Goal: Entertainment & Leisure: Consume media (video, audio)

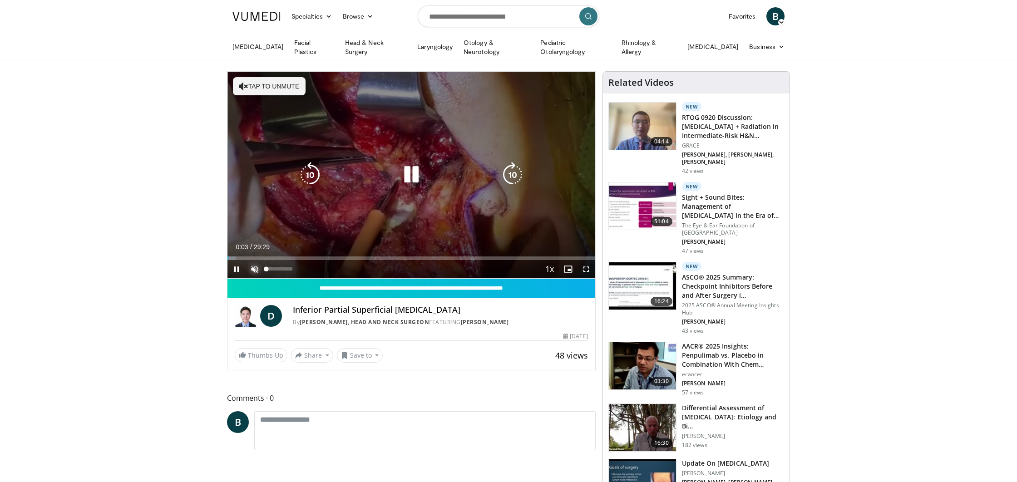
click at [255, 271] on span "Video Player" at bounding box center [255, 269] width 18 height 18
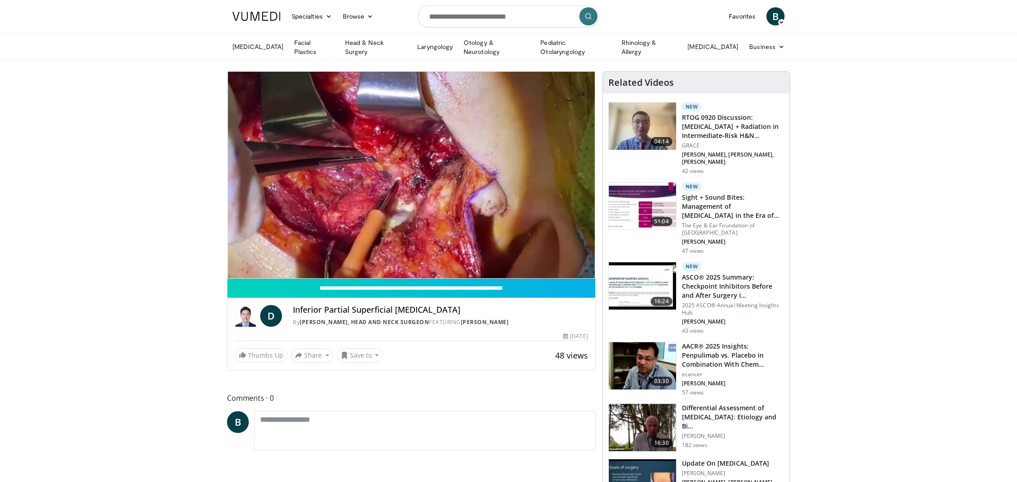
click at [274, 256] on div "10 seconds Tap to unmute" at bounding box center [411, 175] width 368 height 207
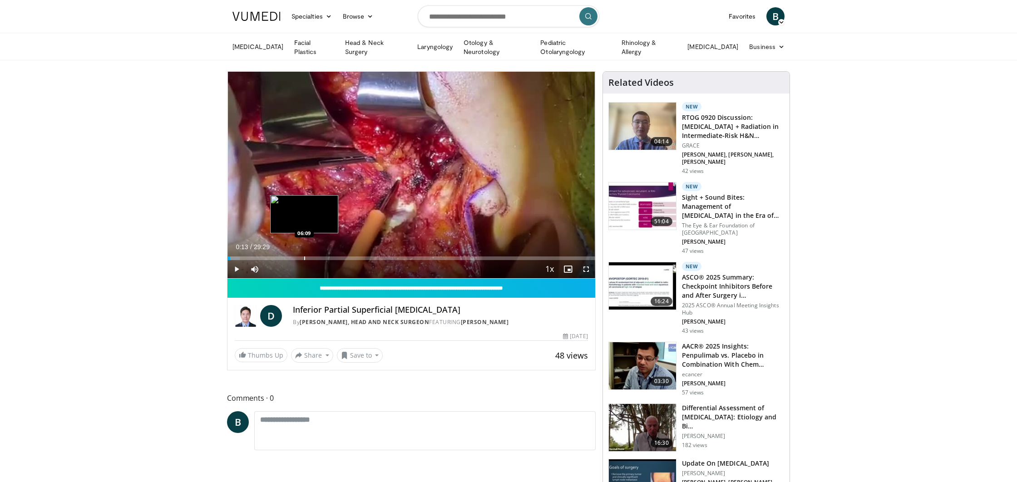
click at [304, 257] on div "Progress Bar" at bounding box center [304, 258] width 1 height 4
click at [234, 267] on span "Video Player" at bounding box center [236, 269] width 18 height 18
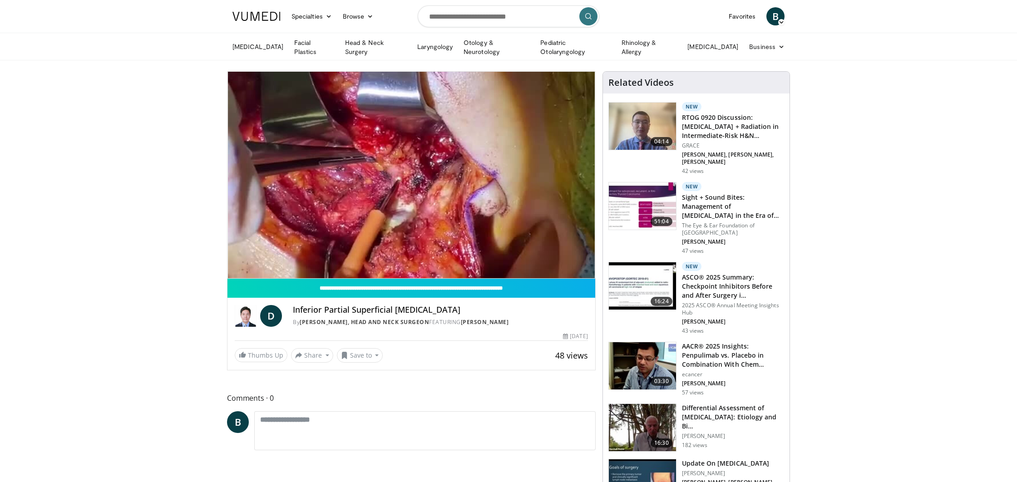
click at [543, 256] on div "10 seconds Tap to unmute" at bounding box center [411, 175] width 368 height 207
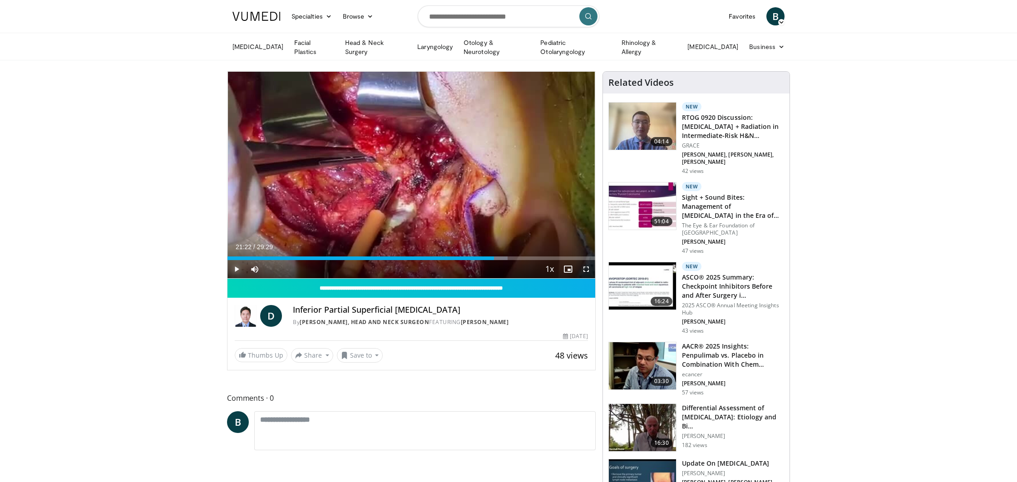
click at [232, 267] on span "Video Player" at bounding box center [236, 269] width 18 height 18
